Goal: Contribute content: Add original content to the website for others to see

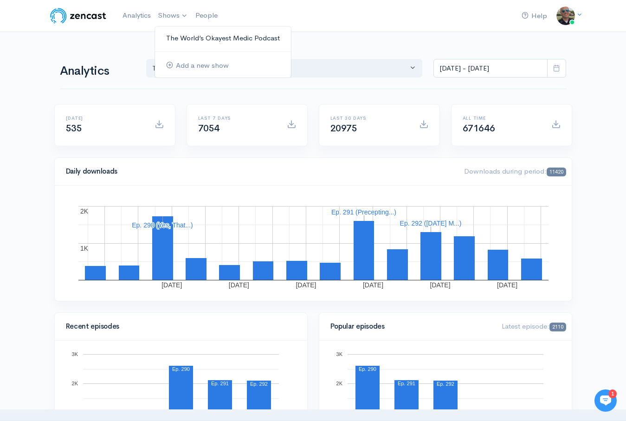
click at [182, 40] on link "The World’s Okayest Medic Podcast" at bounding box center [223, 38] width 136 height 16
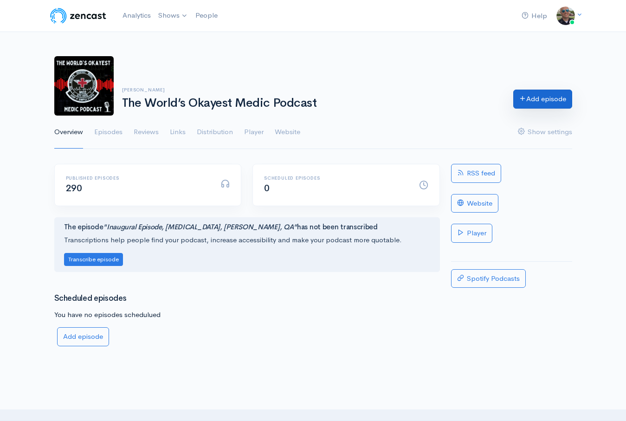
click at [537, 102] on link "Add episode" at bounding box center [542, 99] width 59 height 19
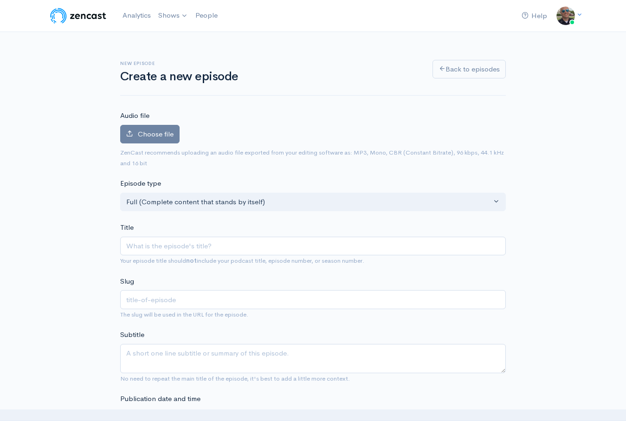
type input "S"
type input "s"
type input "Sa"
type input "sa"
type input "[PERSON_NAME]"
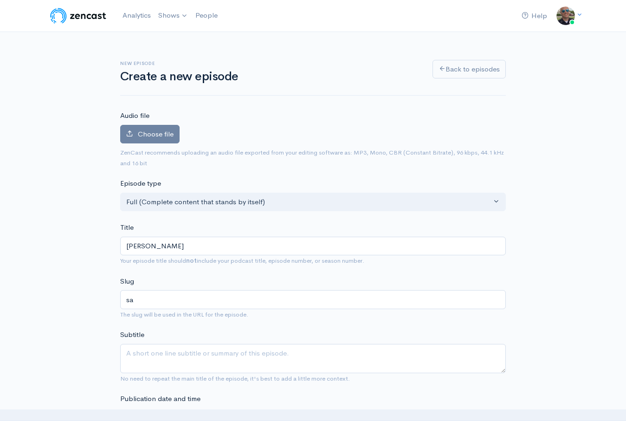
type input "[PERSON_NAME]"
type input "Sa"
type input "sa"
type input "S"
type input "s"
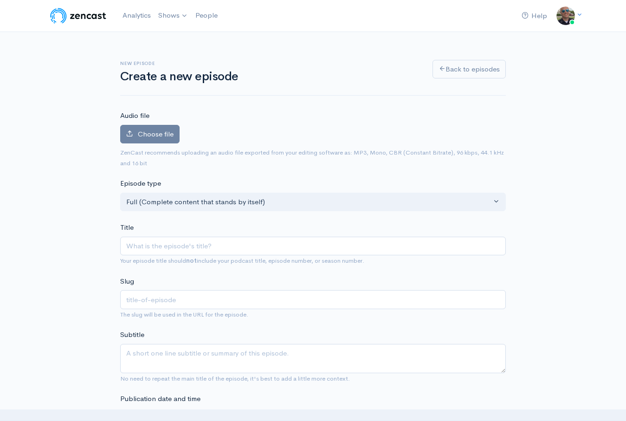
type input "M"
type input "m"
type input "Mo"
type input "mo"
type input "Mobi"
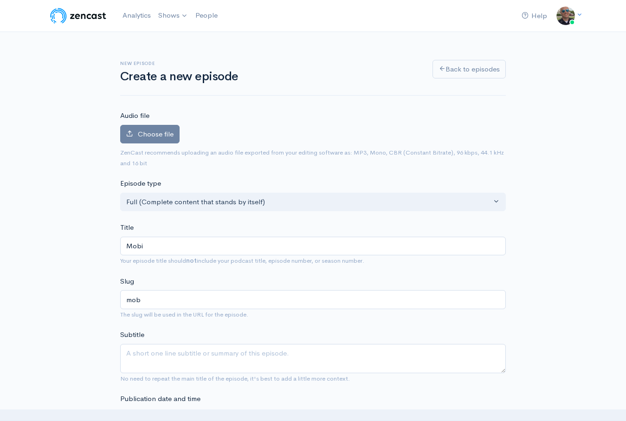
type input "mobi"
type input "Mobile"
type input "mobile"
type input "Mobile I"
type input "mobile-i"
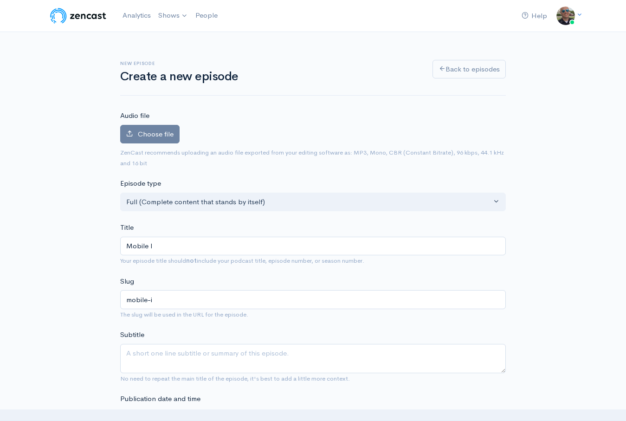
type input "Mobile In"
type input "mobile-in"
type input "Mobile Int"
type input "mobile-int"
type input "Mobile Inte"
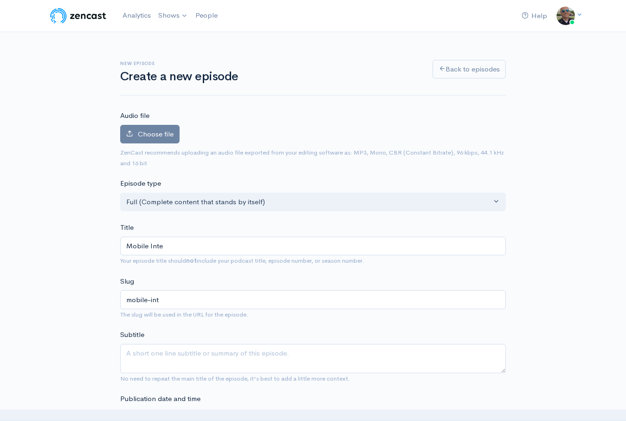
type input "mobile-inte"
type input "Mobile Integ"
type input "mobile-integ"
type input "Mobile Integra"
type input "mobile-integra"
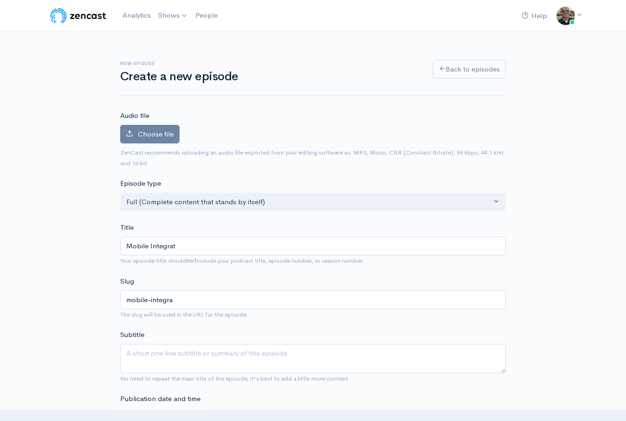
type input "Mobile Integrate"
type input "mobile-integrate"
type input "Mobile Integrated"
type input "mobile-integrated"
type input "Mobile Integrated H"
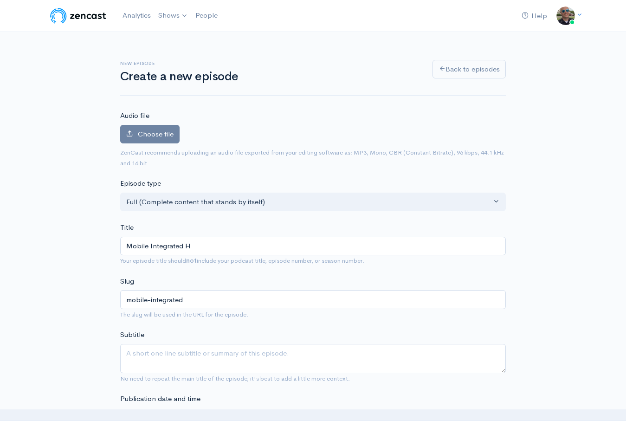
type input "mobile-integrated-h"
type input "Mobile Integrated Hi"
type input "mobile-integrated-hi"
type input "Mobile Integrated Hie"
type input "mobile-integrated-hie"
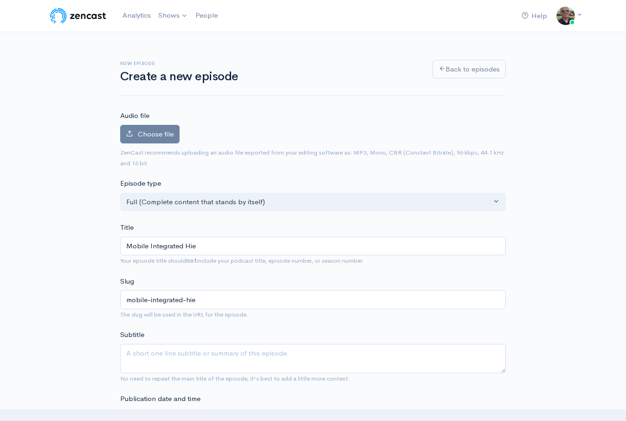
type input "Mobile Integrated Hiea"
type input "mobile-integrated-hiea"
type input "Mobile Integrated Hie"
type input "mobile-integrated-hie"
type input "Mobile Integrated Hi"
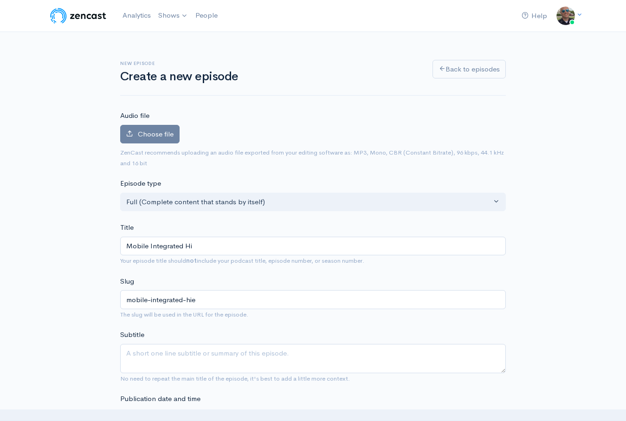
type input "mobile-integrated-hi"
type input "Mobile Integrated He"
type input "mobile-integrated-h"
type input "Mobile Integrated Hea"
type input "mobile-integrated-hea"
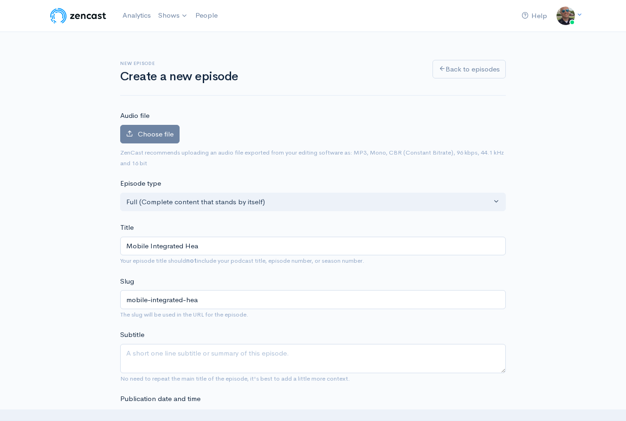
type input "Mobile Integrated Heal"
type input "mobile-integrated-heal"
type input "Mobile Integrated Health"
type input "mobile-integrated-health"
type input "Mobile Integrated Health: S"
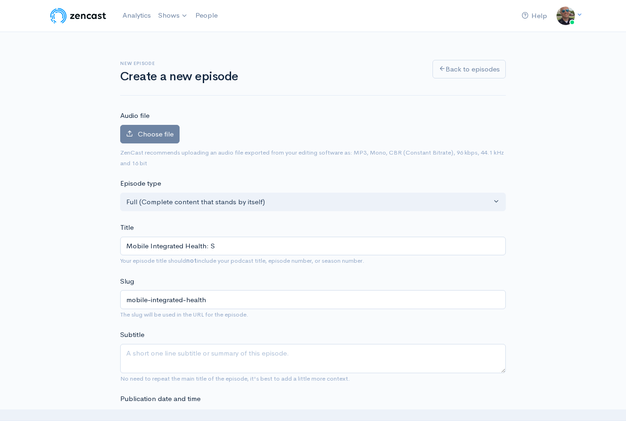
type input "mobile-integrated-health-s"
type input "Mobile Integrated Health: Sa"
type input "mobile-integrated-health-sa"
type input "Mobile Integrated Health: [PERSON_NAME]"
type input "mobile-integrated-health-[PERSON_NAME]"
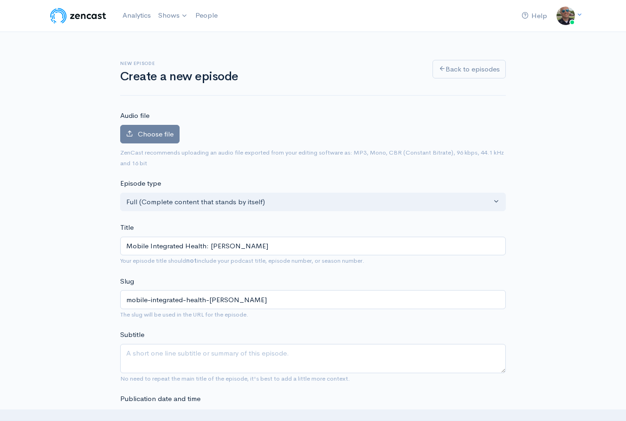
type input "Mobile Integrated Health: [PERSON_NAME]"
type input "mobile-integrated-health-[PERSON_NAME]"
type input "Mobile Integrated Health: [PERSON_NAME]"
type input "mobile-integrated-health-[PERSON_NAME]"
type input "Mobile Integrated Health: [PERSON_NAME]"
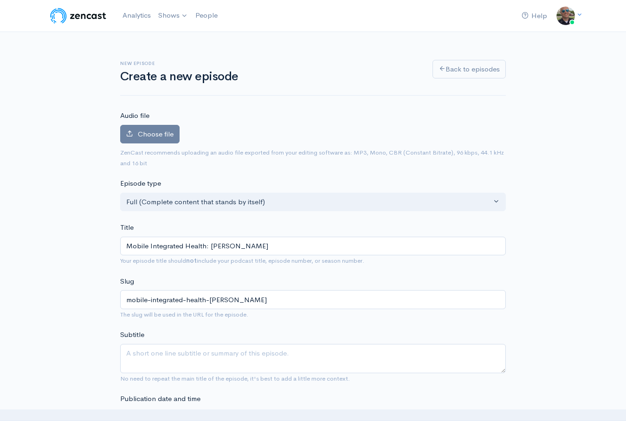
type input "mobile-integrated-health-[PERSON_NAME]-mag"
type input "Mobile Integrated Health: [PERSON_NAME]"
type input "mobile-integrated-health-[PERSON_NAME]"
type input "Mobile Integrated Health: [PERSON_NAME]"
type input "mobile-integrated-health-[PERSON_NAME]"
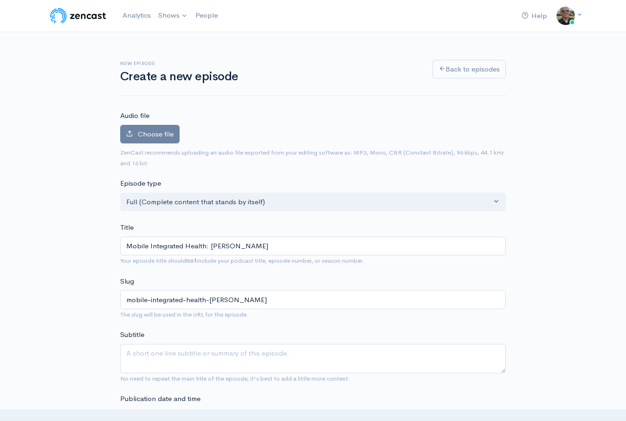
type input "Mobile Integrated Health: [PERSON_NAME]"
type input "mobile-integrated-health-[PERSON_NAME]"
type input "Mobile Integrated Health: [PERSON_NAME] a"
type input "mobile-integrated-health-[PERSON_NAME]-a"
type input "Mobile Integrated Health: [PERSON_NAME] and"
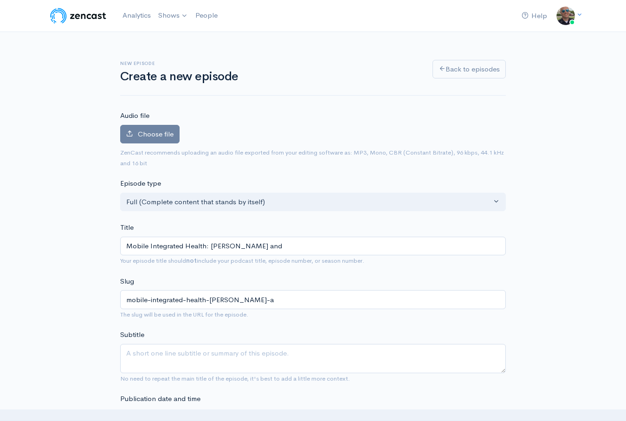
type input "mobile-integrated-health-[PERSON_NAME]-and"
type input "Mobile Integrated Health: [PERSON_NAME] and C"
type input "mobile-integrated-health-[PERSON_NAME]-and-c"
type input "Mobile Integrated Health: [PERSON_NAME] and Co"
type input "mobile-integrated-health-[PERSON_NAME]-and-co"
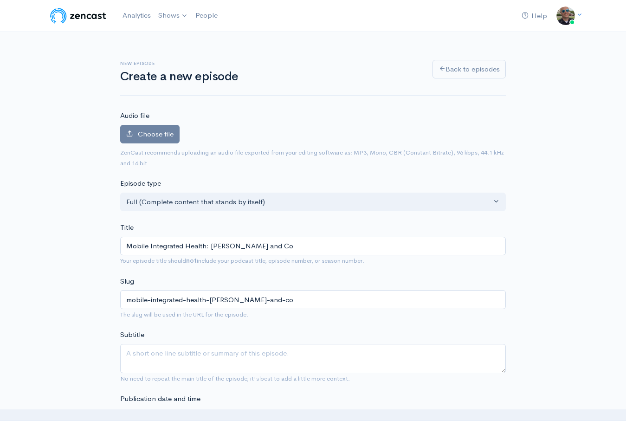
type input "Mobile Integrated Health: [PERSON_NAME] and Cod"
type input "mobile-integrated-health-[PERSON_NAME]-and-cod"
type input "Mobile Integrated Health: [PERSON_NAME] and [PERSON_NAME]"
type input "mobile-integrated-health-[PERSON_NAME]-and-[PERSON_NAME]"
type input "Mobile Integrated Health: [PERSON_NAME] and [PERSON_NAME]"
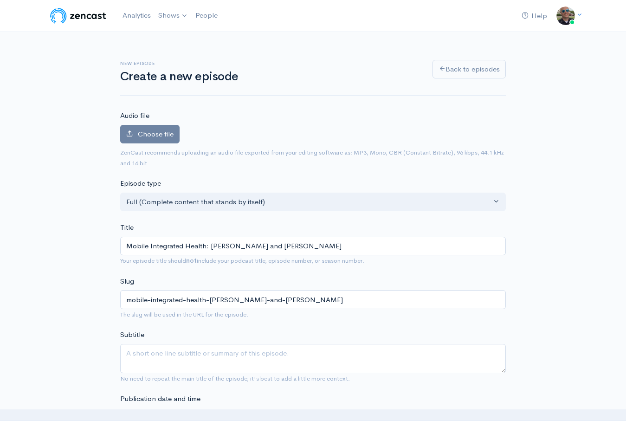
type input "mobile-integrated-health-[PERSON_NAME]-and-[PERSON_NAME]"
type input "Mobile Integrated Health: [PERSON_NAME] and [PERSON_NAME]"
type input "mobile-integrated-health-[PERSON_NAME]-and-[PERSON_NAME]"
type input "Mobile Integrated Health: [PERSON_NAME] and [PERSON_NAME]"
type input "mobile-integrated-health-[PERSON_NAME]-and-[PERSON_NAME]"
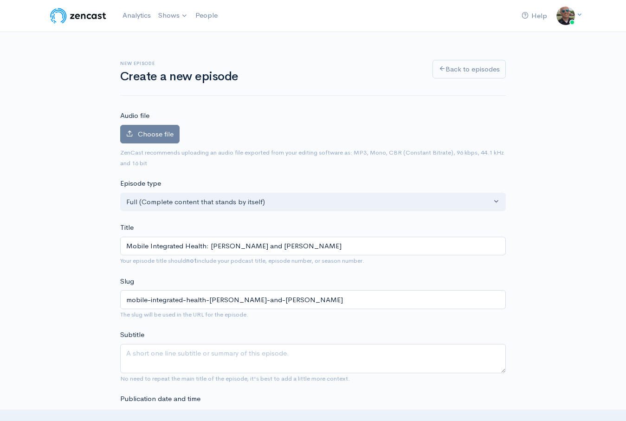
type input "Mobile Integrated Health: [PERSON_NAME] and [PERSON_NAME]"
type input "mobile-integrated-health-[PERSON_NAME]-and-[PERSON_NAME]"
type input "Mobile Integrated Health: [PERSON_NAME] and [PERSON_NAME]"
type input "mobile-integrated-health-[PERSON_NAME]-and-[PERSON_NAME]"
type input "Mobile Integrated Health: [PERSON_NAME] and [PERSON_NAME]"
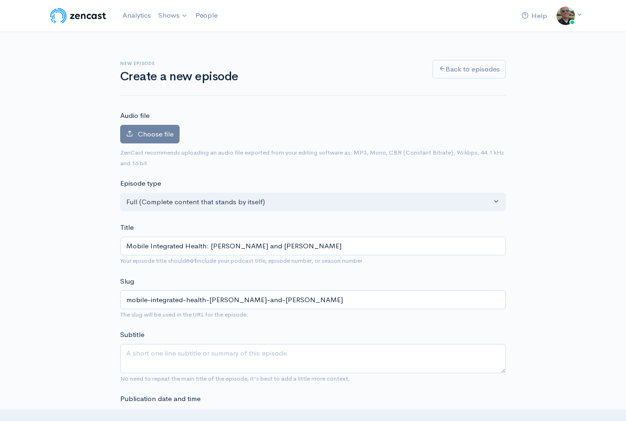
type input "mobile-integrated-health-[PERSON_NAME]-and-[PERSON_NAME]"
type input "Mobile Integrated Health: [PERSON_NAME] and [PERSON_NAME]"
click at [357, 354] on textarea "Subtitle" at bounding box center [313, 358] width 386 height 29
type textarea "S"
type textarea "M"
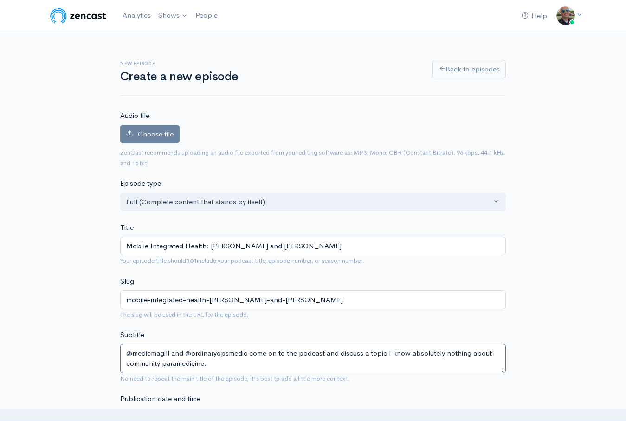
type textarea "@medicmagill and @ordinaryopsmedic come on to the podcast and discuss a topic I…"
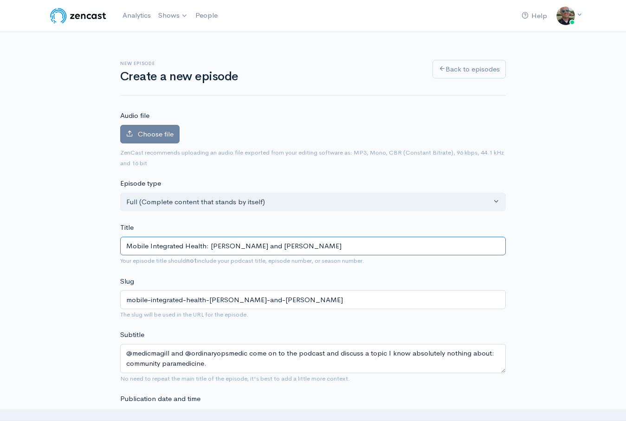
drag, startPoint x: 205, startPoint y: 248, endPoint x: 94, endPoint y: 248, distance: 111.4
type input "C: [PERSON_NAME] and [PERSON_NAME]"
type input "c-[PERSON_NAME]-and-[PERSON_NAME]"
type input "Co: [PERSON_NAME] and [PERSON_NAME]"
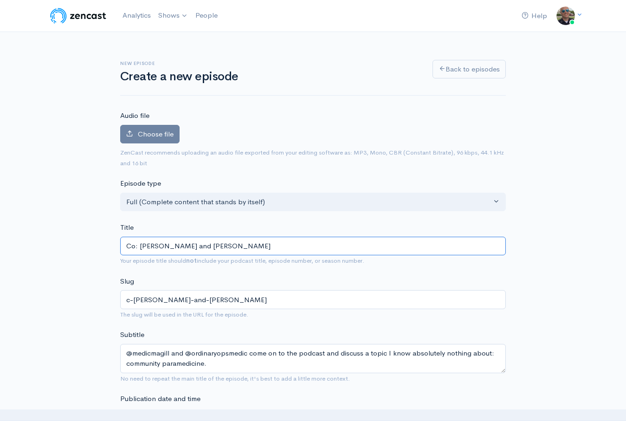
type input "co-[PERSON_NAME]-and-[PERSON_NAME]"
type input "Com: [PERSON_NAME] and [PERSON_NAME]"
type input "com-[PERSON_NAME]-and-[PERSON_NAME]"
type input "Comm: [PERSON_NAME] and [PERSON_NAME]"
type input "comm-[PERSON_NAME]-and-[PERSON_NAME]"
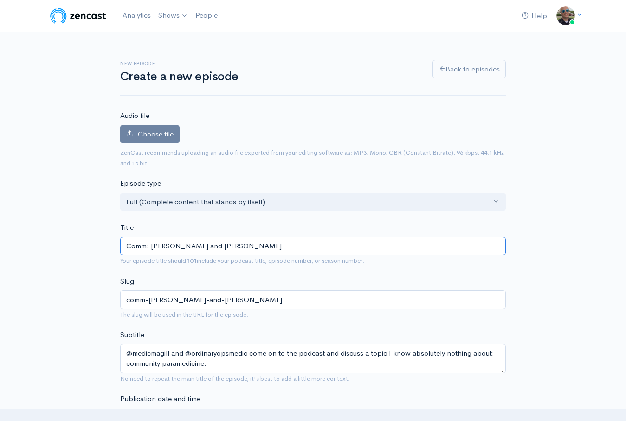
type input "Commu: [PERSON_NAME] and [PERSON_NAME]"
type input "commu-[PERSON_NAME]-and-[PERSON_NAME]"
type input "Communi: [PERSON_NAME] and [PERSON_NAME]"
type input "communi-[PERSON_NAME]-and-[PERSON_NAME]"
type input "Communit: [PERSON_NAME] and [PERSON_NAME]"
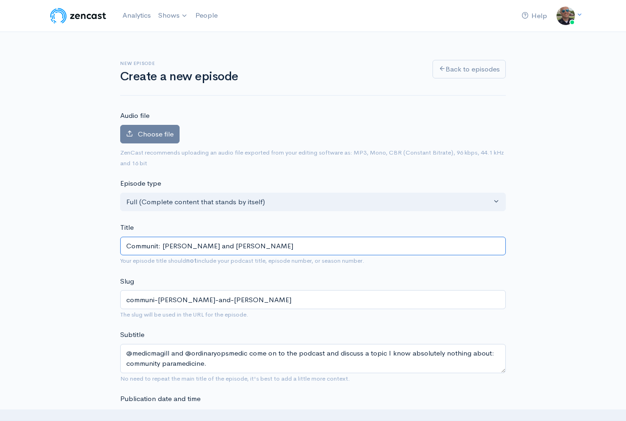
type input "[PERSON_NAME]-and-[PERSON_NAME]"
type input "Community : [PERSON_NAME] and [PERSON_NAME]"
type input "community-[PERSON_NAME]-and-[PERSON_NAME]"
type input "Community P: [PERSON_NAME] and [PERSON_NAME]"
type input "community-p-[PERSON_NAME]-and-[PERSON_NAME]"
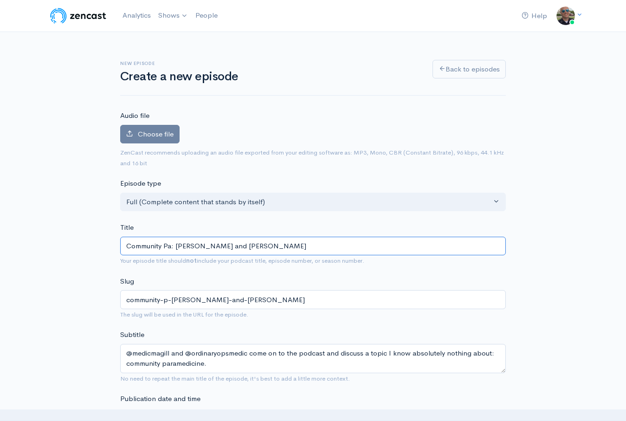
type input "Community Par: [PERSON_NAME] and [PERSON_NAME]"
type input "community-par-[PERSON_NAME]-and-[PERSON_NAME]"
type input "Community Para: [PERSON_NAME] and [PERSON_NAME]"
type input "community-para-[PERSON_NAME]-and-[PERSON_NAME]"
type input "Community Param: [PERSON_NAME] and [PERSON_NAME]"
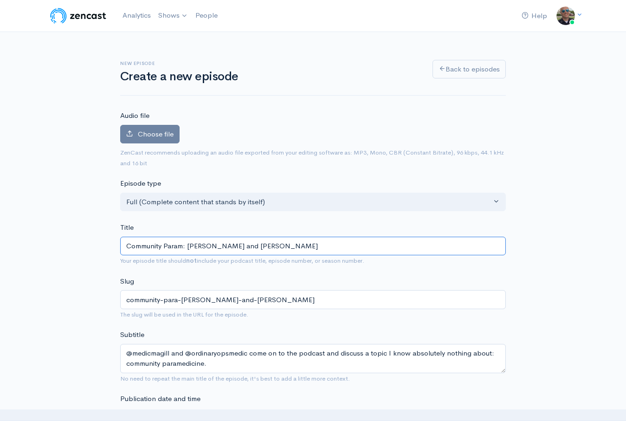
type input "community-param-[PERSON_NAME]-and-[PERSON_NAME]"
type input "Community Parame: [PERSON_NAME] and [PERSON_NAME]"
type input "community-parame-[PERSON_NAME]-and-[PERSON_NAME]"
type input "Community Paramedi: [PERSON_NAME] and [PERSON_NAME]"
type input "community-paramedi-[PERSON_NAME]-and-[PERSON_NAME]"
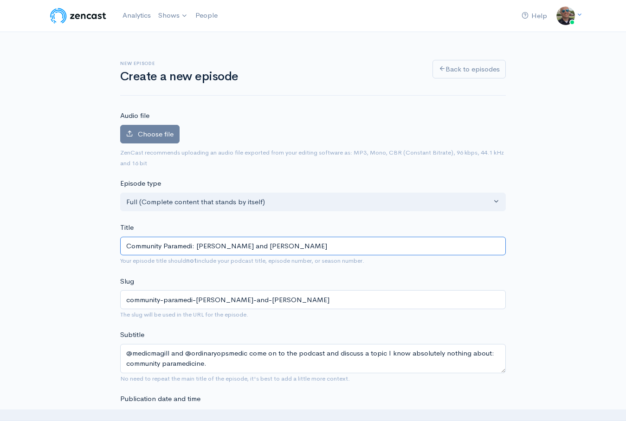
type input "Community Paramedic: [PERSON_NAME] and [PERSON_NAME]"
type input "community-paramedic-[PERSON_NAME]-and-[PERSON_NAME]"
type input "Community Paramedics: [PERSON_NAME] and [PERSON_NAME]"
type input "community-paramedics-[PERSON_NAME]-and-[PERSON_NAME]"
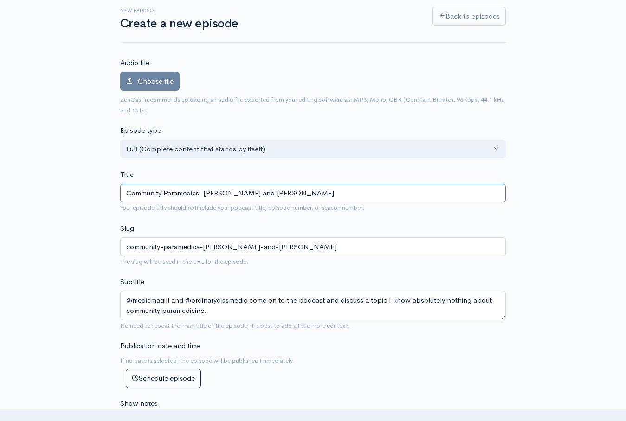
scroll to position [52, 0]
type input "Community Paramedics: [PERSON_NAME] and [PERSON_NAME]"
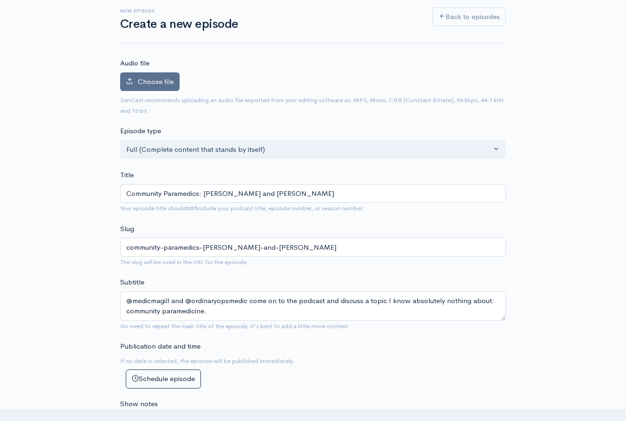
click at [152, 83] on span "Choose file" at bounding box center [156, 81] width 36 height 9
click at [0, 0] on input "Choose file" at bounding box center [0, 0] width 0 height 0
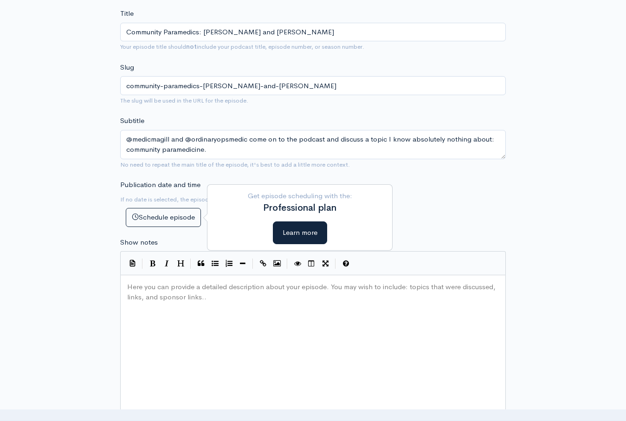
scroll to position [3, 0]
click at [188, 289] on pre "​" at bounding box center [312, 287] width 375 height 11
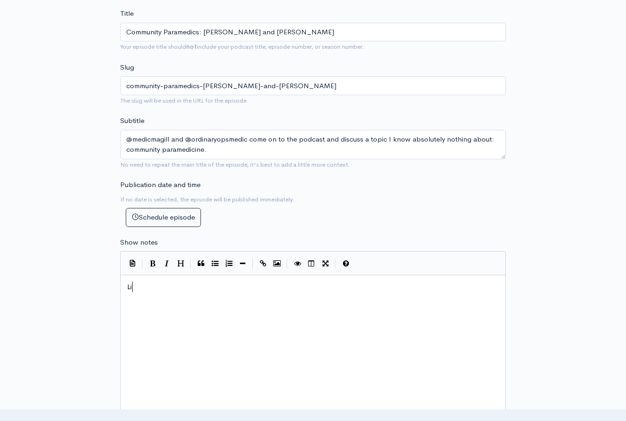
type textarea "Lit"
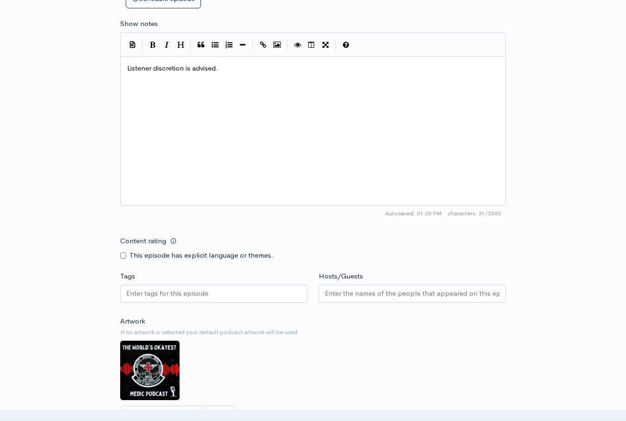
scroll to position [465, 0]
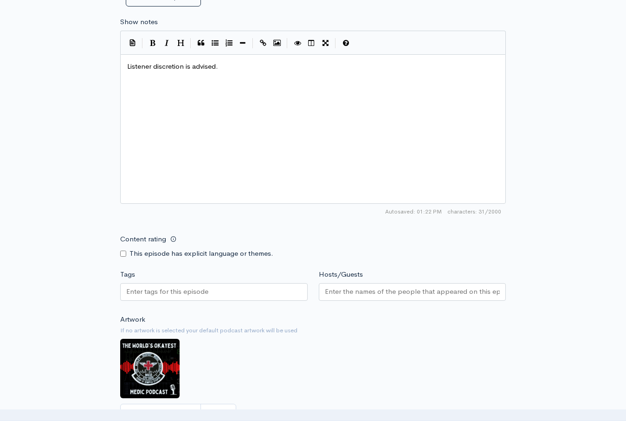
type textarea "stener discretion is advised."
click at [123, 254] on input "Content rating" at bounding box center [123, 254] width 6 height 6
checkbox input "true"
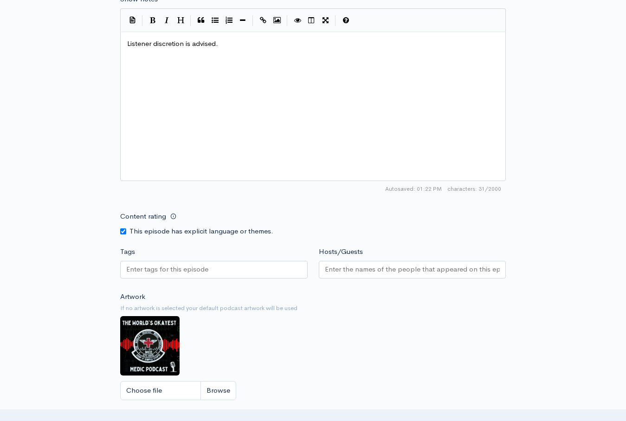
scroll to position [701, 0]
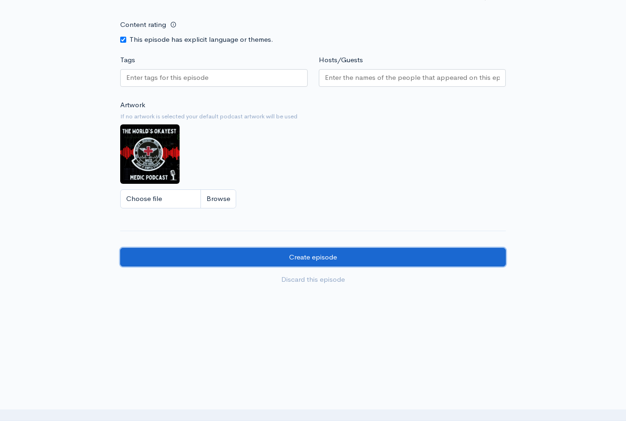
click at [332, 258] on input "Create episode" at bounding box center [313, 257] width 386 height 19
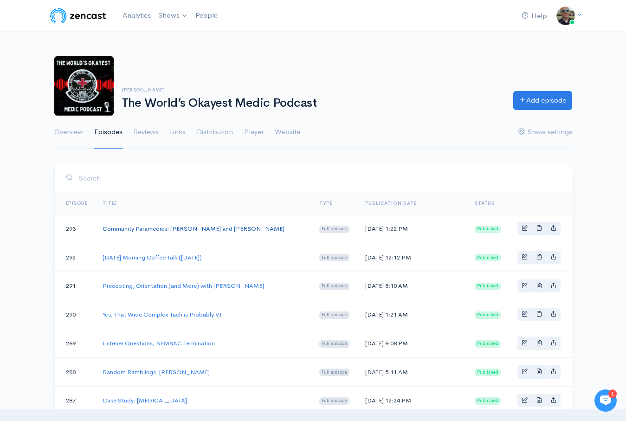
click at [167, 228] on link "Community Paramedics: [PERSON_NAME] and [PERSON_NAME]" at bounding box center [194, 229] width 182 height 8
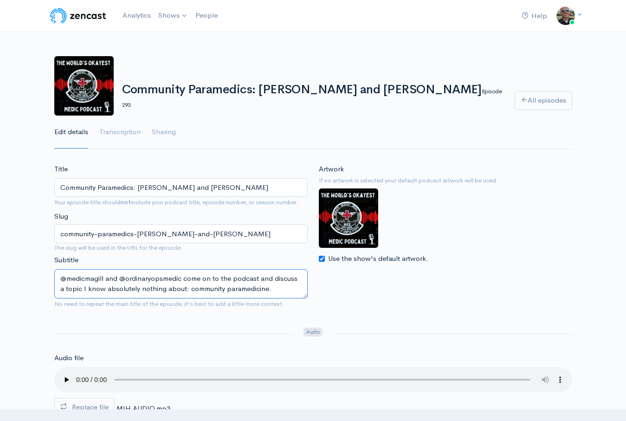
click at [159, 284] on textarea "@medicmagill and @ordinaryopsmedic come on to the podcast and discuss a topic I…" at bounding box center [180, 283] width 253 height 29
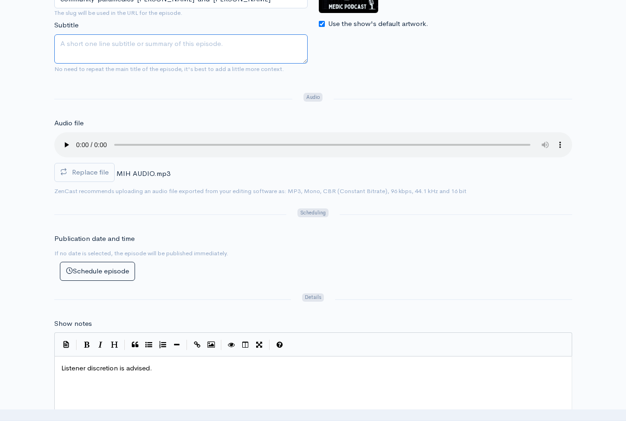
scroll to position [241, 0]
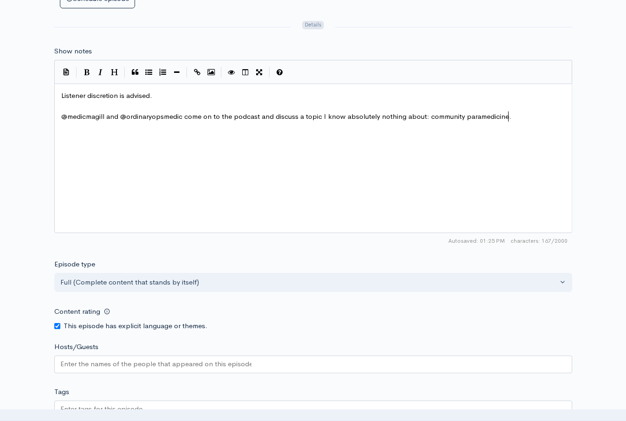
scroll to position [716, 0]
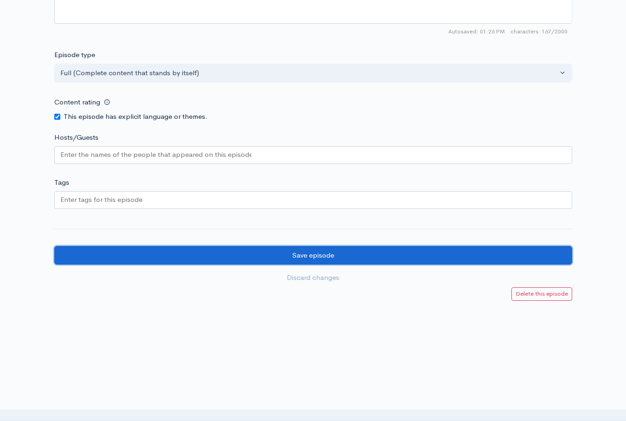
click at [302, 254] on input "Save episode" at bounding box center [313, 255] width 518 height 19
